Goal: Task Accomplishment & Management: Use online tool/utility

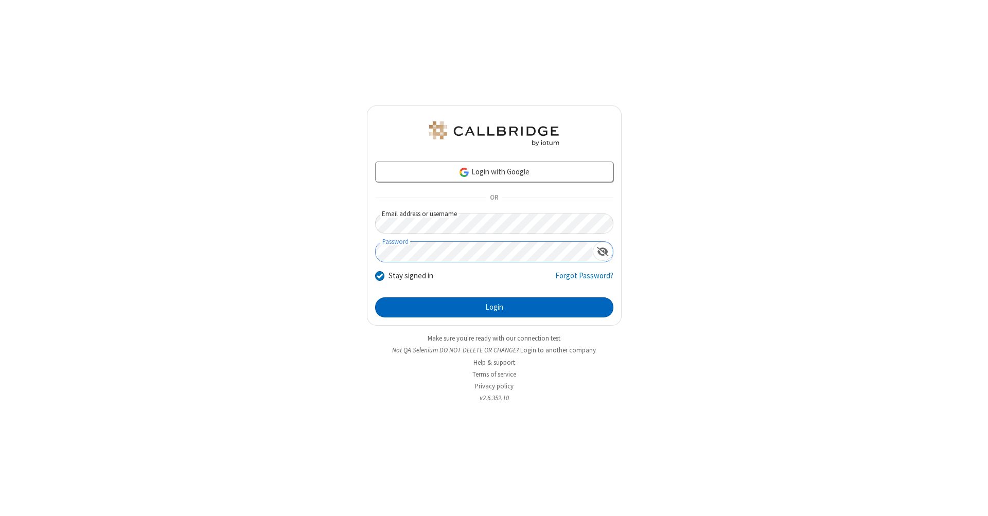
click at [494, 308] on button "Login" at bounding box center [494, 308] width 238 height 21
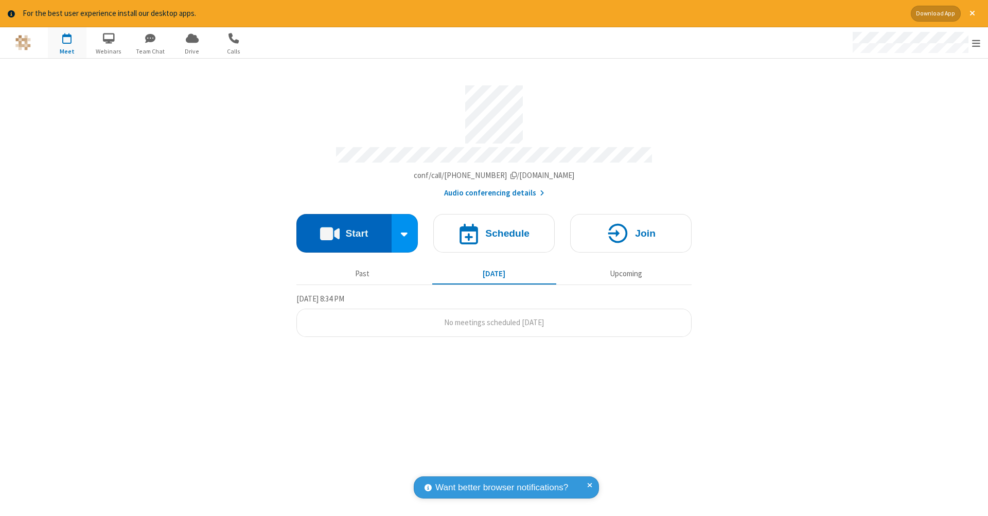
click at [344, 228] on button "Start" at bounding box center [344, 233] width 95 height 39
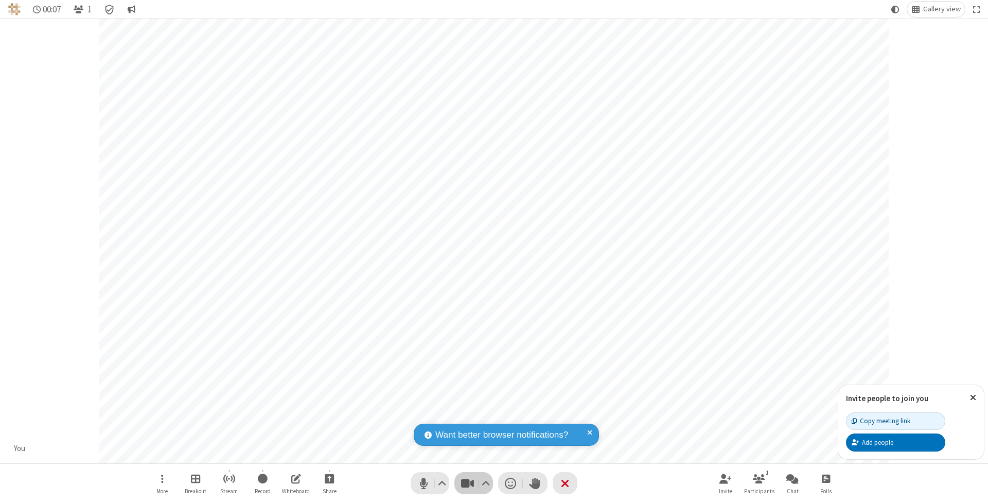
click at [467, 483] on span "Stop video (⌘+Shift+V)" at bounding box center [467, 483] width 15 height 15
click at [467, 483] on span "Start video (⌘+Shift+V)" at bounding box center [467, 483] width 15 height 15
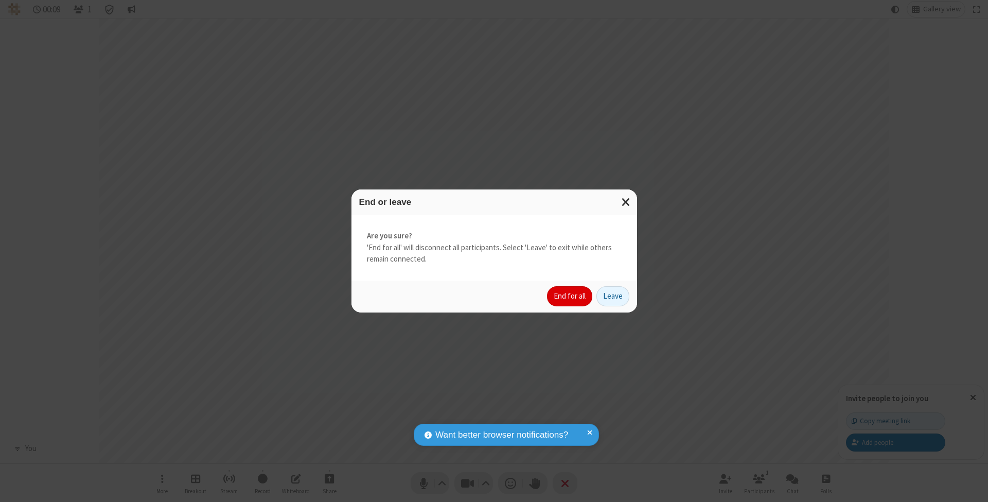
click at [570, 295] on button "End for all" at bounding box center [569, 296] width 45 height 21
